Goal: Task Accomplishment & Management: Manage account settings

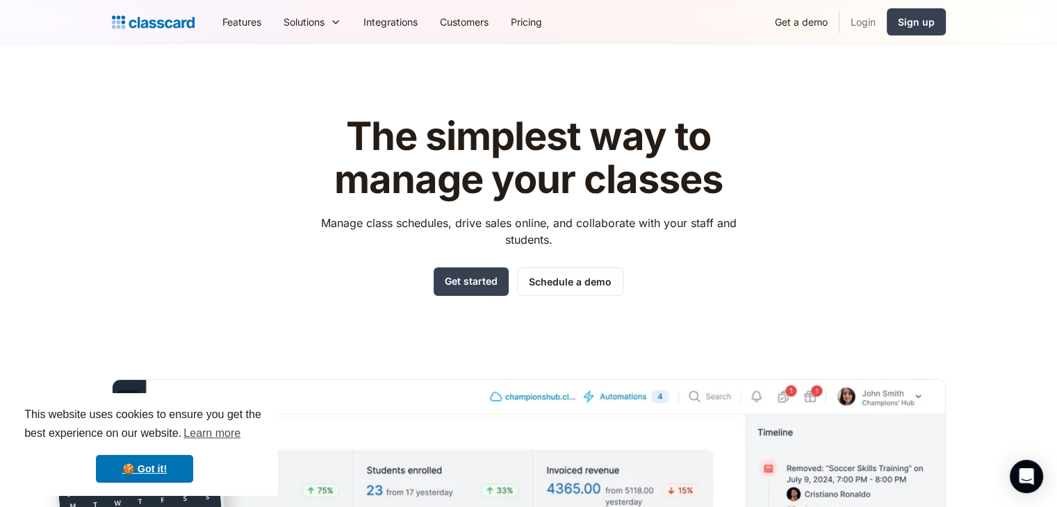
click at [872, 25] on link "Login" at bounding box center [863, 21] width 47 height 31
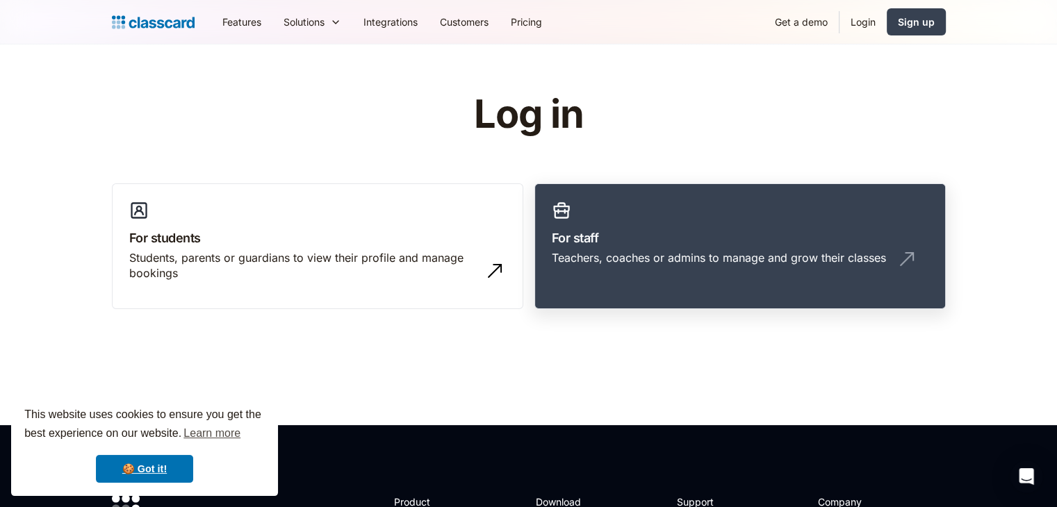
click at [635, 245] on h3 "For staff" at bounding box center [740, 238] width 377 height 19
